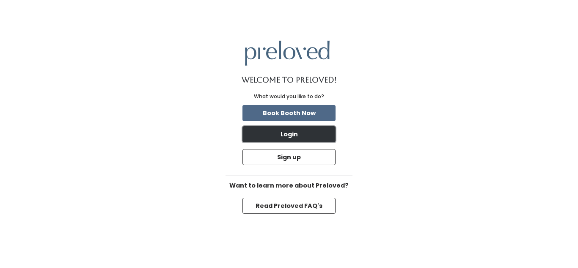
click at [293, 139] on button "Login" at bounding box center [289, 134] width 93 height 16
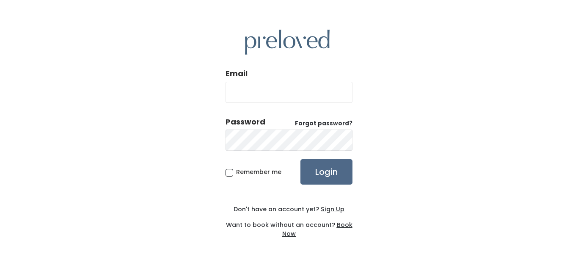
type input "[EMAIL_ADDRESS][DOMAIN_NAME]"
click at [236, 174] on label "Remember me" at bounding box center [254, 172] width 56 height 9
click at [236, 173] on input "Remember me" at bounding box center [239, 171] width 6 height 6
checkbox input "true"
click at [319, 178] on input "Login" at bounding box center [327, 171] width 52 height 25
